Goal: Task Accomplishment & Management: Use online tool/utility

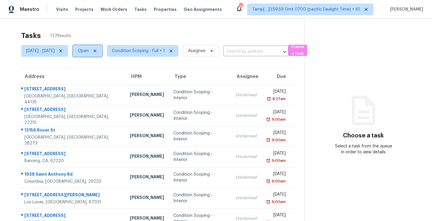
click at [89, 53] on span "Open" at bounding box center [83, 51] width 11 height 6
click at [110, 86] on label "Blocked" at bounding box center [107, 84] width 23 height 6
click at [100, 85] on input "Blocked" at bounding box center [98, 83] width 4 height 4
checkbox input "true"
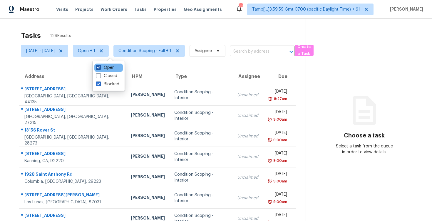
click at [108, 67] on label "Open" at bounding box center [105, 68] width 19 height 6
click at [100, 67] on input "Open" at bounding box center [98, 67] width 4 height 4
checkbox input "false"
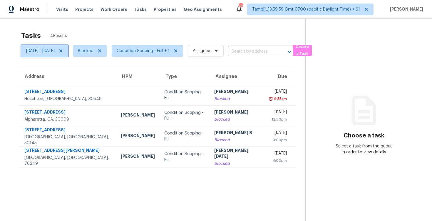
click at [63, 53] on icon at bounding box center [60, 50] width 5 height 5
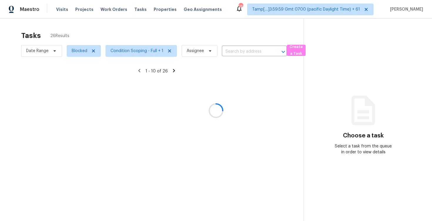
click at [100, 28] on div at bounding box center [216, 110] width 432 height 221
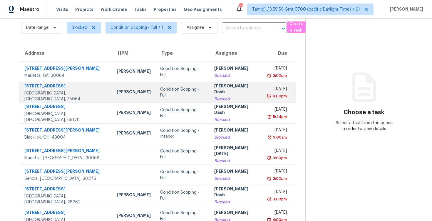
scroll to position [49, 0]
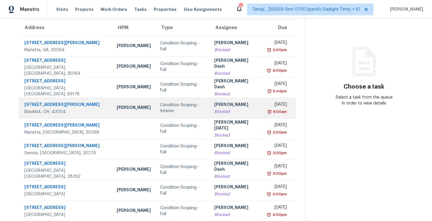
click at [163, 104] on div "Condition Scoping - Interior" at bounding box center [182, 108] width 44 height 12
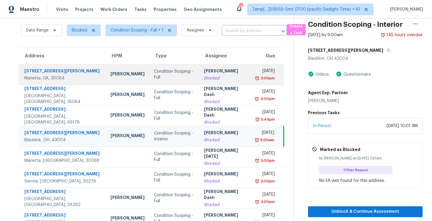
scroll to position [17, 0]
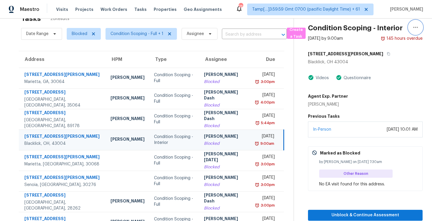
click at [418, 25] on icon "button" at bounding box center [415, 27] width 7 height 7
click at [374, 60] on div "Blacklick, OH 43004" at bounding box center [365, 62] width 115 height 6
click at [349, 51] on div "[STREET_ADDRESS][PERSON_NAME]" at bounding box center [365, 53] width 115 height 11
click at [387, 52] on icon "button" at bounding box center [389, 54] width 4 height 4
click at [387, 55] on icon "button" at bounding box center [389, 54] width 4 height 4
